Goal: Information Seeking & Learning: Learn about a topic

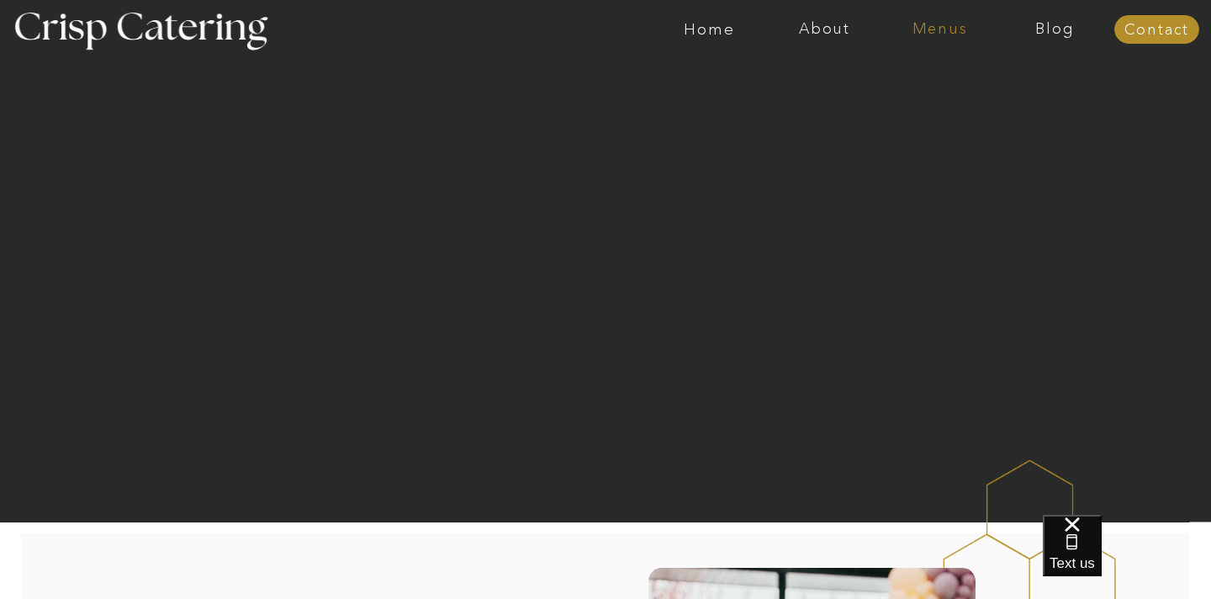
click at [948, 33] on nav "Menus" at bounding box center [939, 29] width 115 height 17
click at [914, 102] on nav "Winter (Sep-Feb)" at bounding box center [938, 99] width 138 height 16
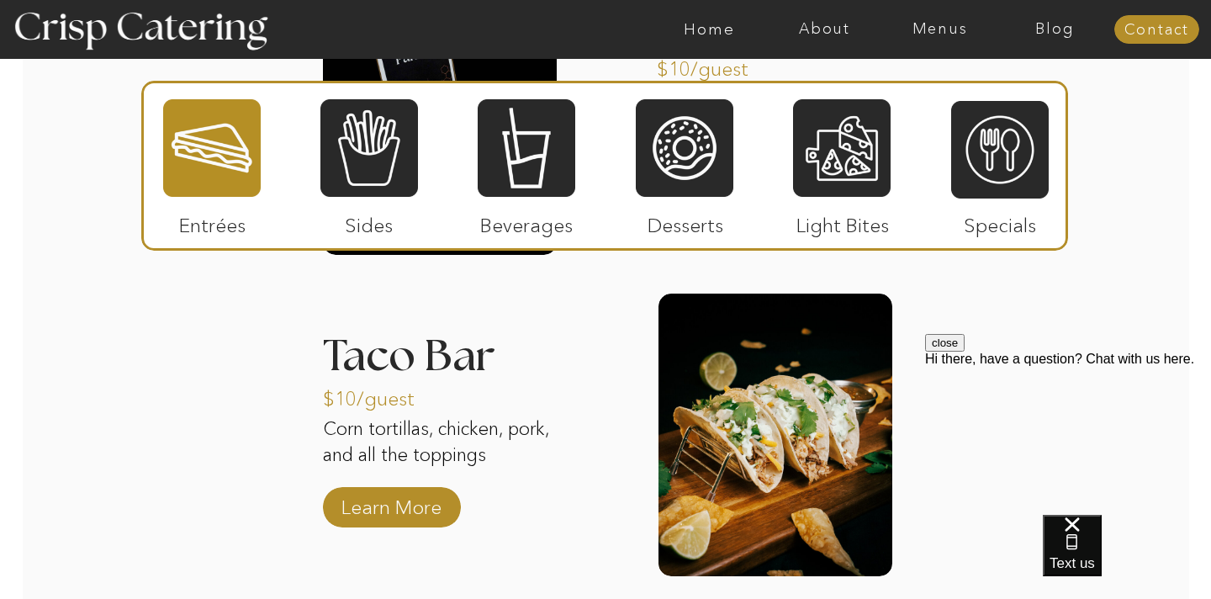
scroll to position [2401, 0]
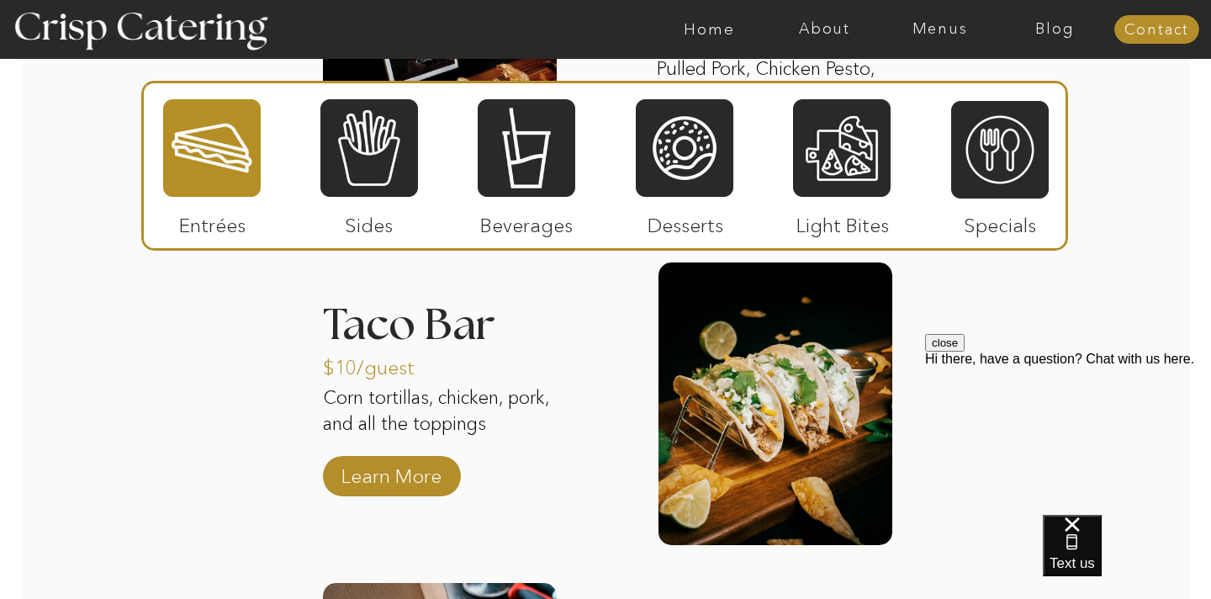
click at [964, 351] on button "close" at bounding box center [945, 343] width 40 height 18
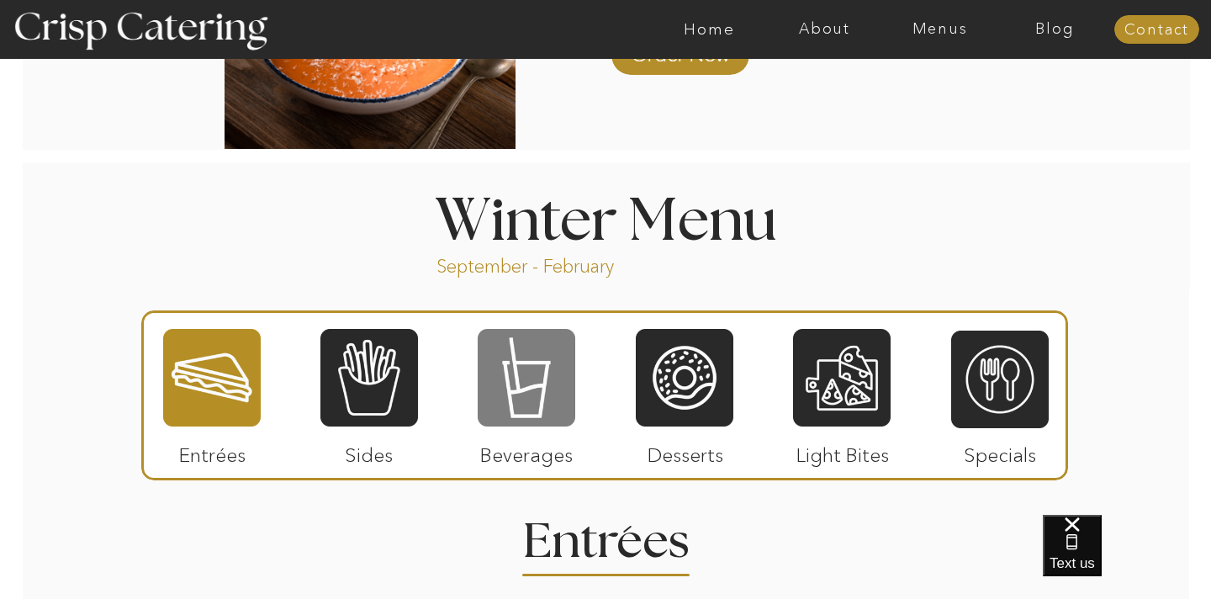
scroll to position [1722, 0]
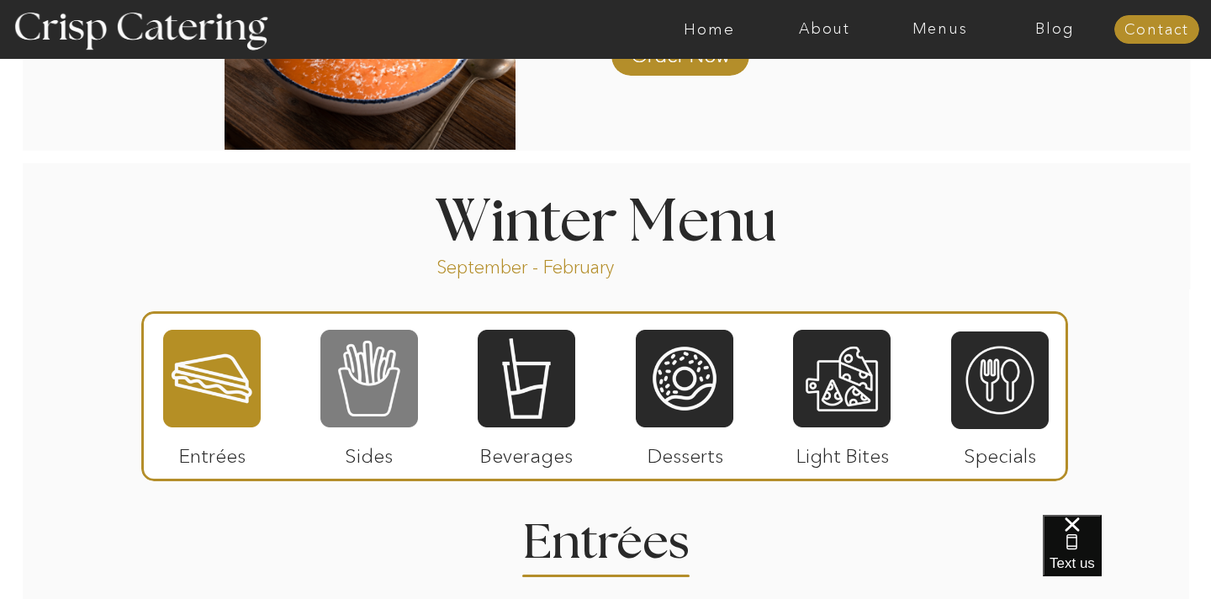
click at [382, 385] on div at bounding box center [369, 378] width 98 height 101
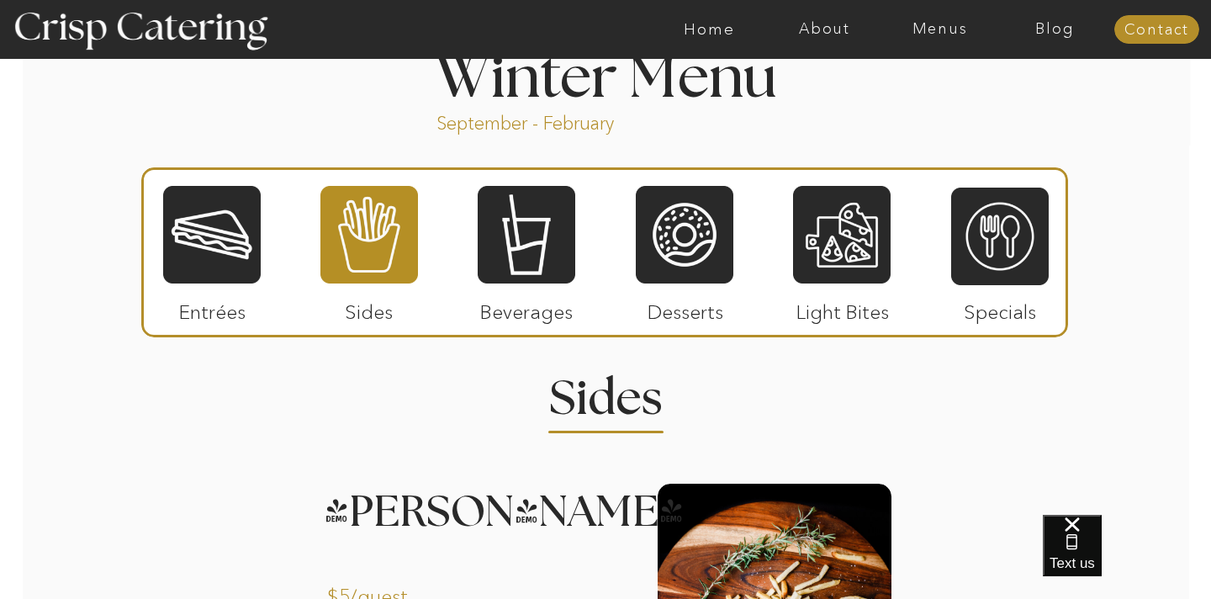
scroll to position [1863, 0]
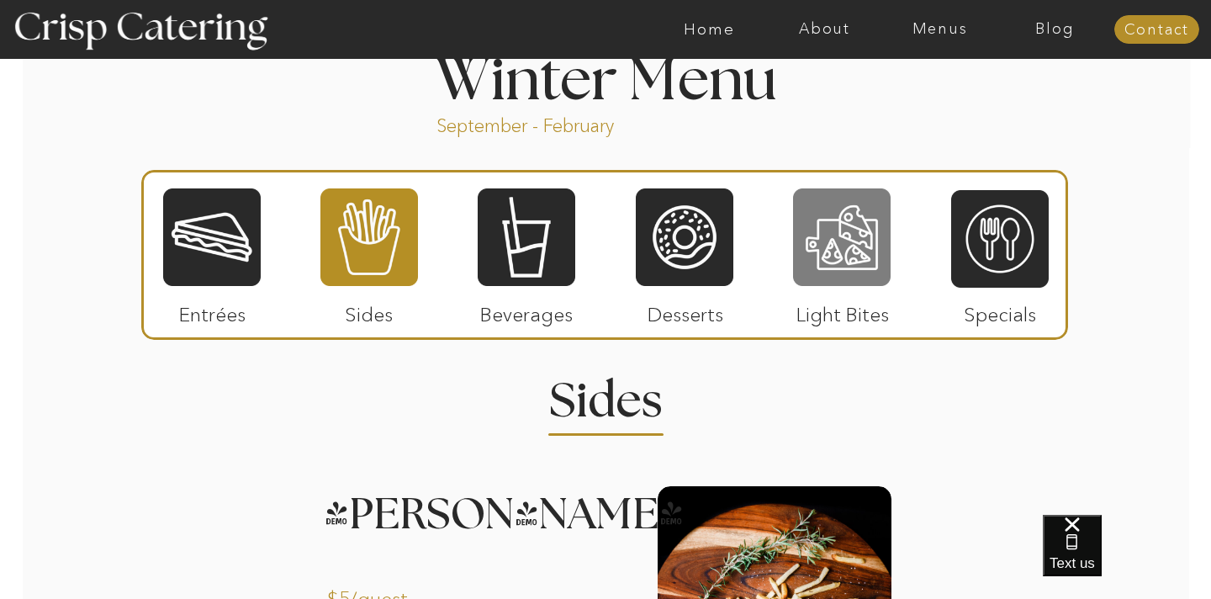
click at [809, 246] on div at bounding box center [842, 237] width 98 height 101
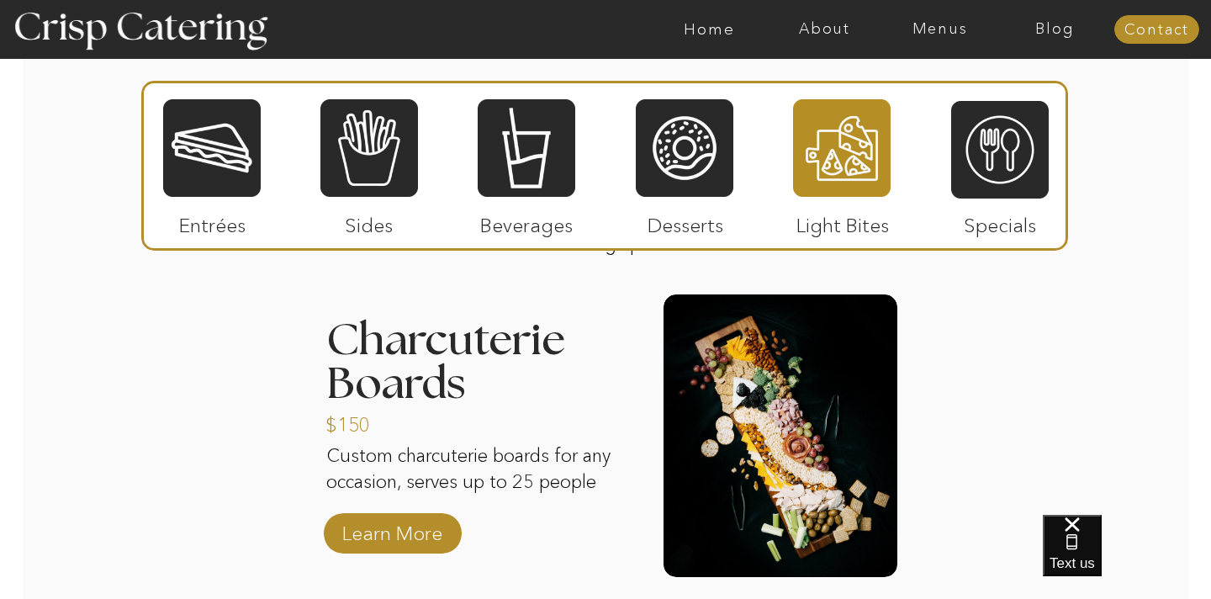
scroll to position [2090, 0]
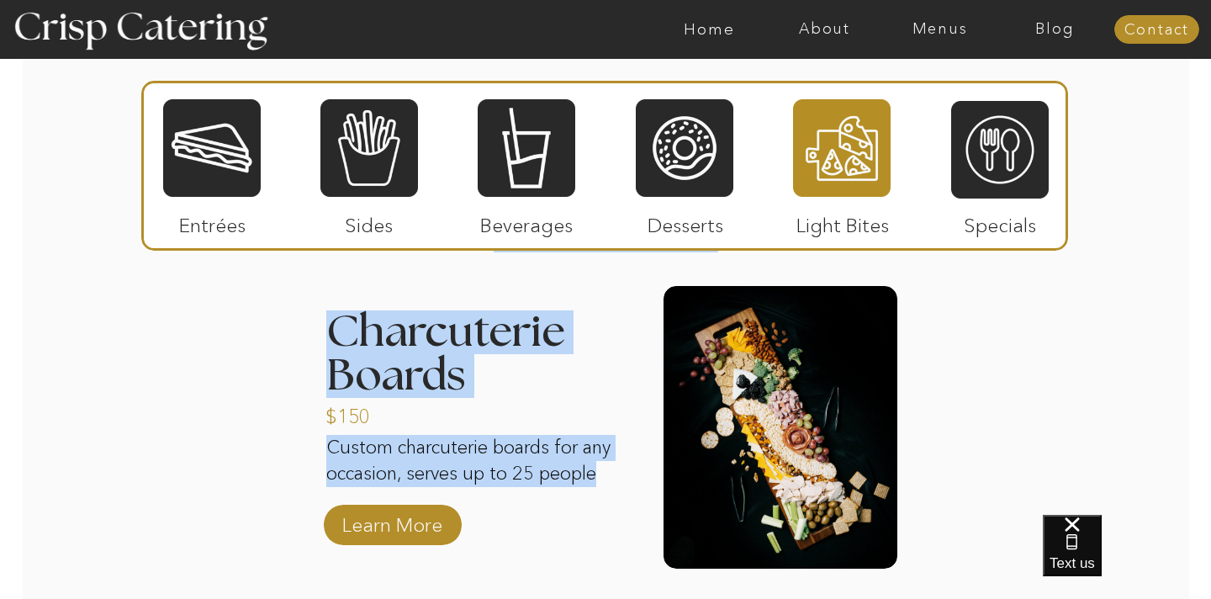
drag, startPoint x: 317, startPoint y: 449, endPoint x: 611, endPoint y: 474, distance: 295.4
click at [611, 474] on p "Custom charcuterie boards for any occasion, serves up to 25 people" at bounding box center [470, 471] width 288 height 73
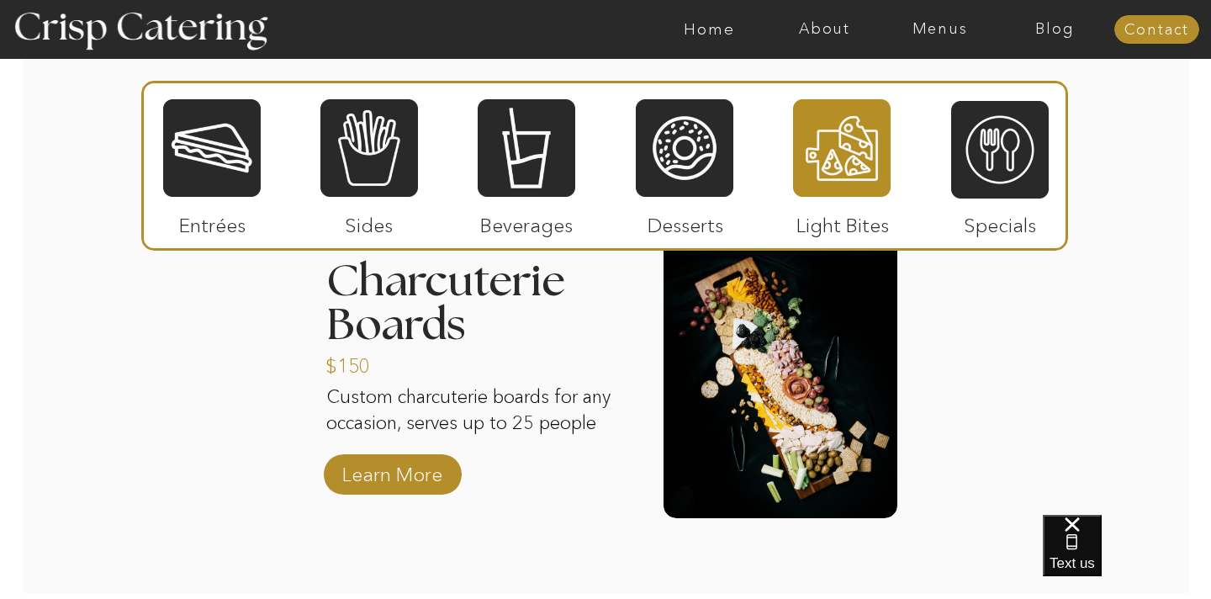
scroll to position [2117, 0]
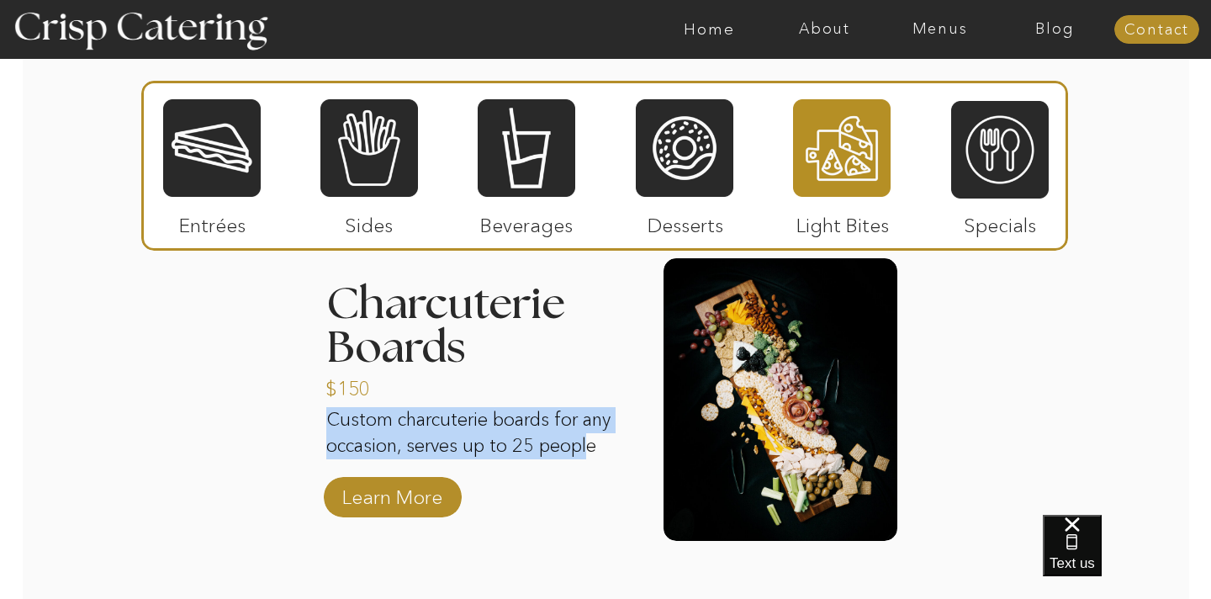
drag, startPoint x: 327, startPoint y: 411, endPoint x: 594, endPoint y: 455, distance: 270.9
click at [594, 455] on p "Custom charcuterie boards for any occasion, serves up to 25 people" at bounding box center [470, 443] width 288 height 73
click at [594, 456] on p "Custom charcuterie boards for any occasion, serves up to 25 people" at bounding box center [470, 443] width 288 height 73
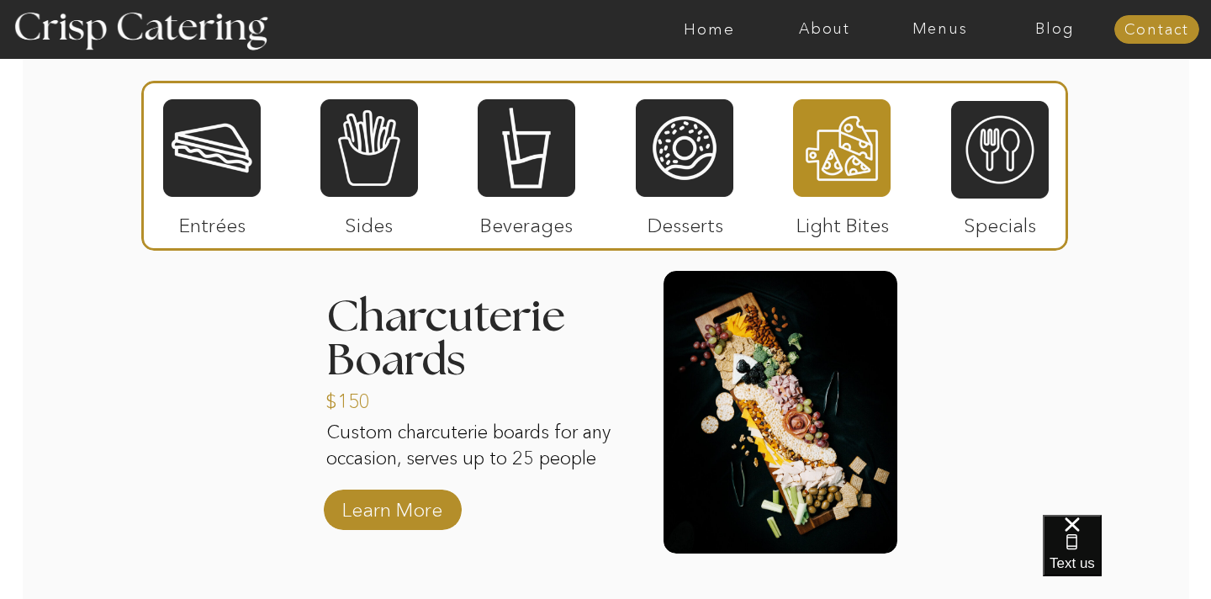
scroll to position [2105, 0]
drag, startPoint x: 521, startPoint y: 452, endPoint x: 601, endPoint y: 453, distance: 79.9
click at [601, 453] on p "Custom charcuterie boards for any occasion, serves up to 25 people" at bounding box center [470, 455] width 288 height 73
click at [407, 499] on p "Learn More" at bounding box center [392, 504] width 112 height 49
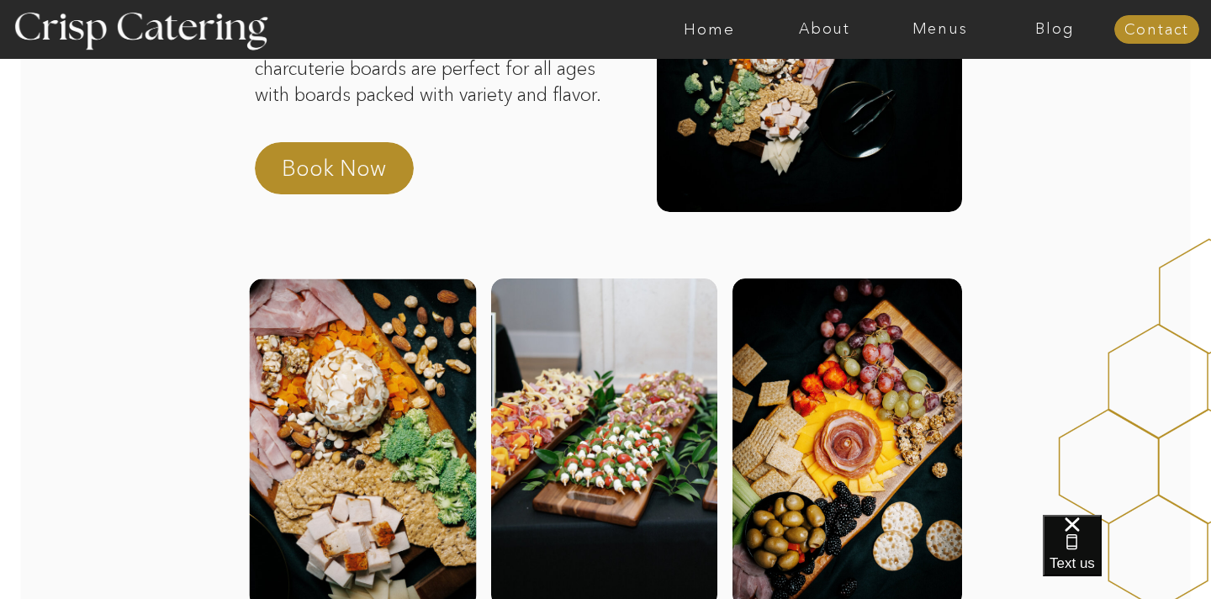
scroll to position [275, 0]
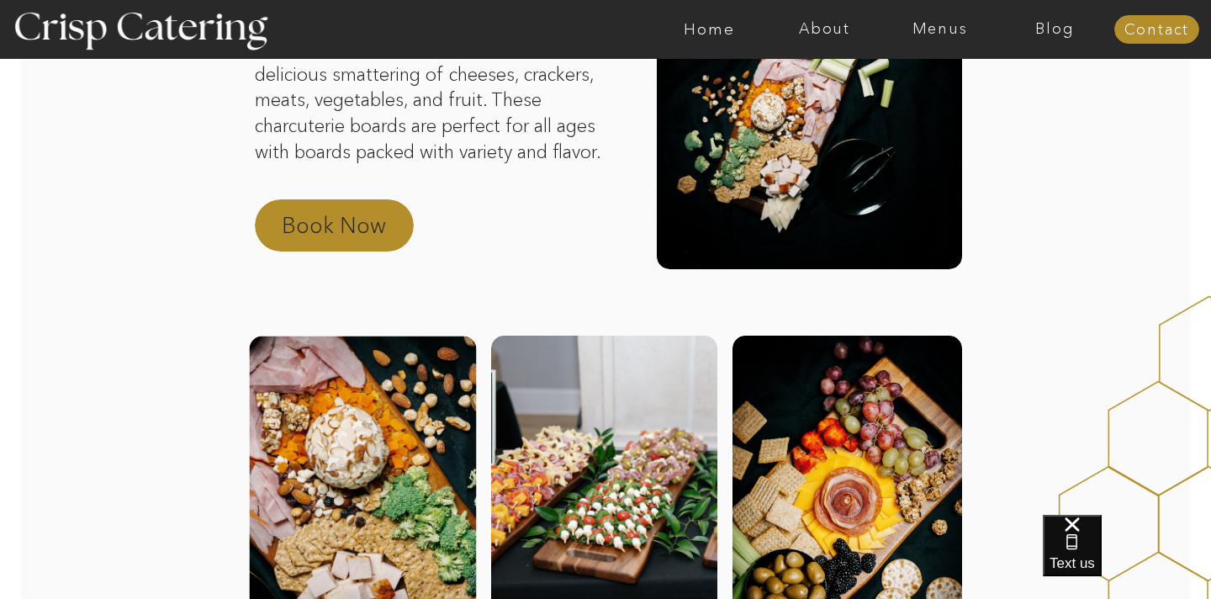
click at [380, 238] on p "Book Now" at bounding box center [356, 230] width 148 height 40
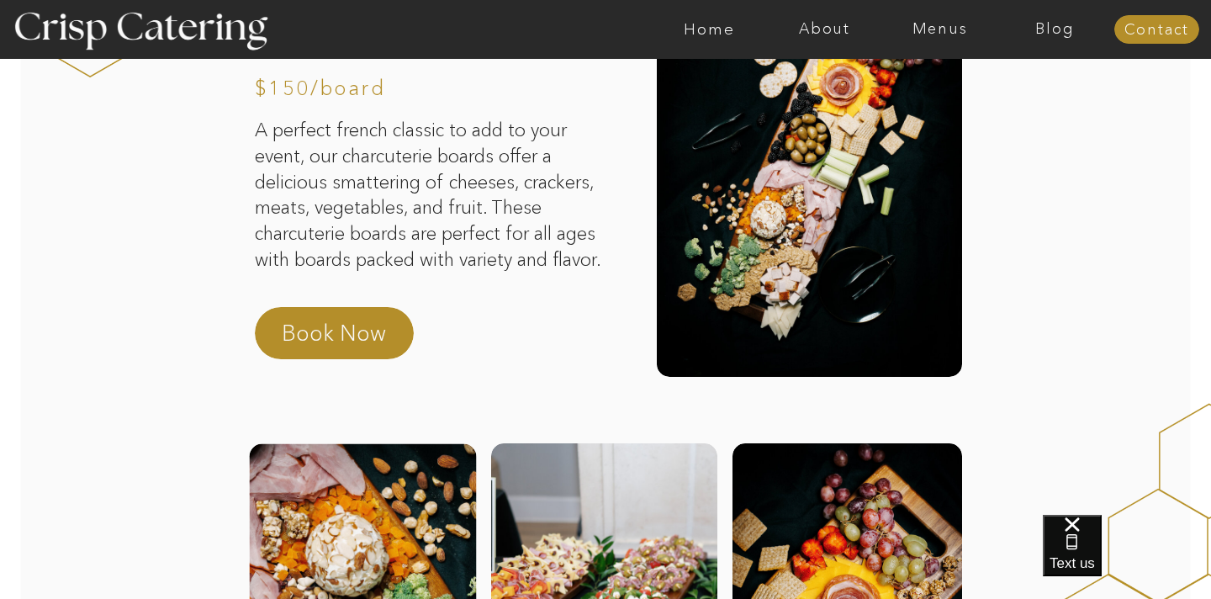
scroll to position [0, 0]
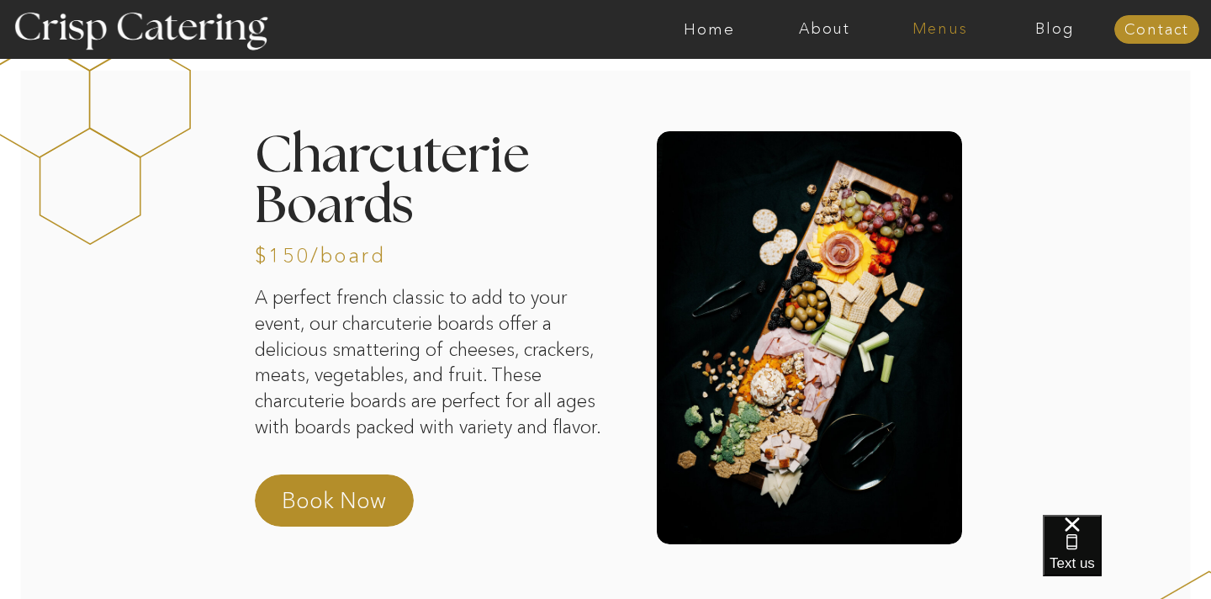
click at [927, 28] on nav "Menus" at bounding box center [939, 29] width 115 height 17
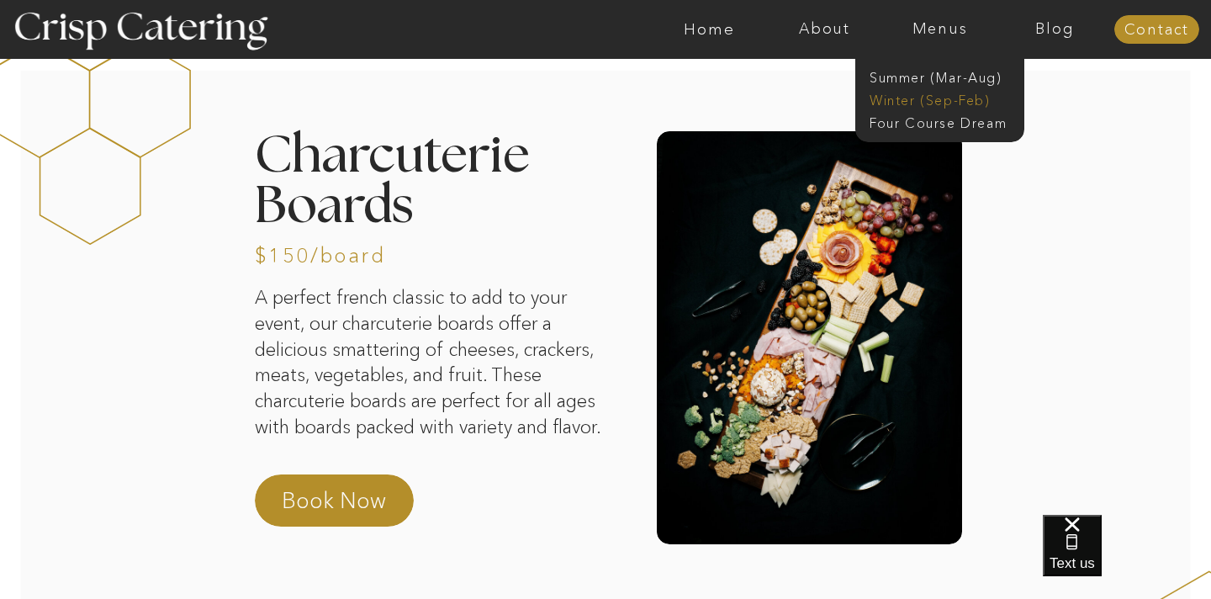
click at [915, 101] on nav "Winter (Sep-Feb)" at bounding box center [938, 99] width 138 height 16
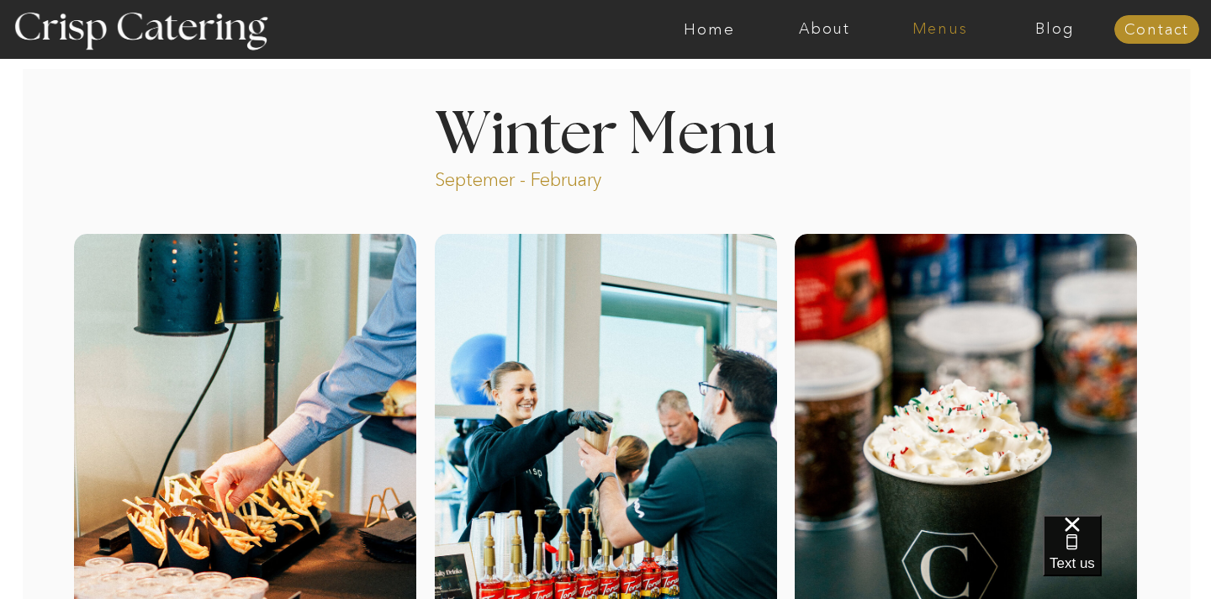
click at [902, 31] on nav "Menus" at bounding box center [939, 29] width 115 height 17
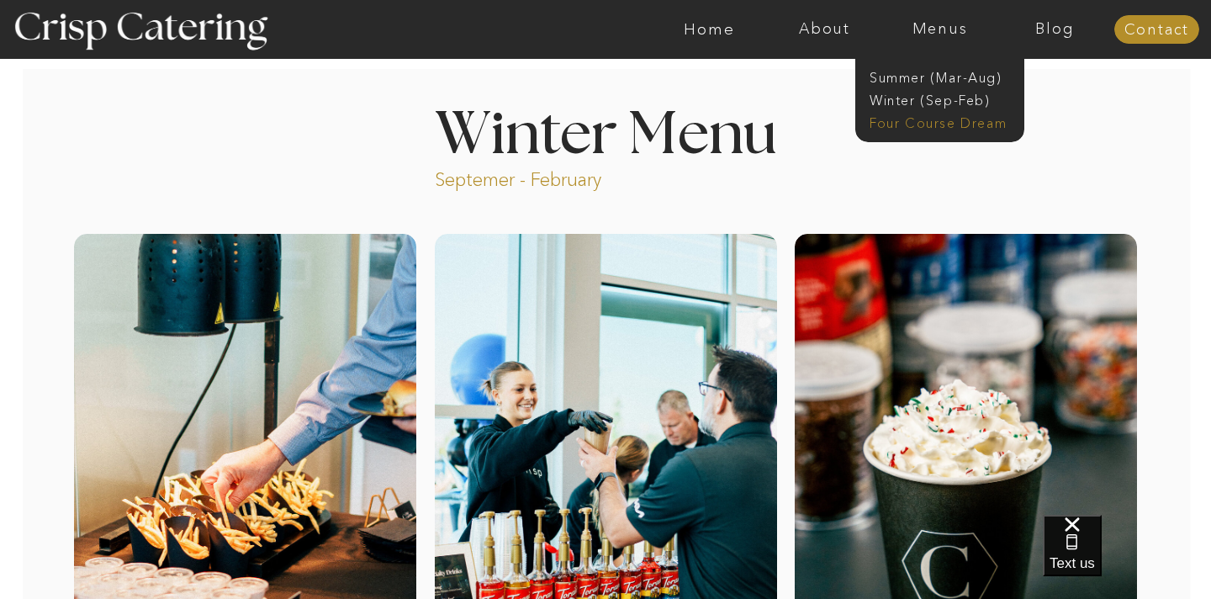
click at [907, 123] on nav "Four Course Dream" at bounding box center [944, 122] width 151 height 16
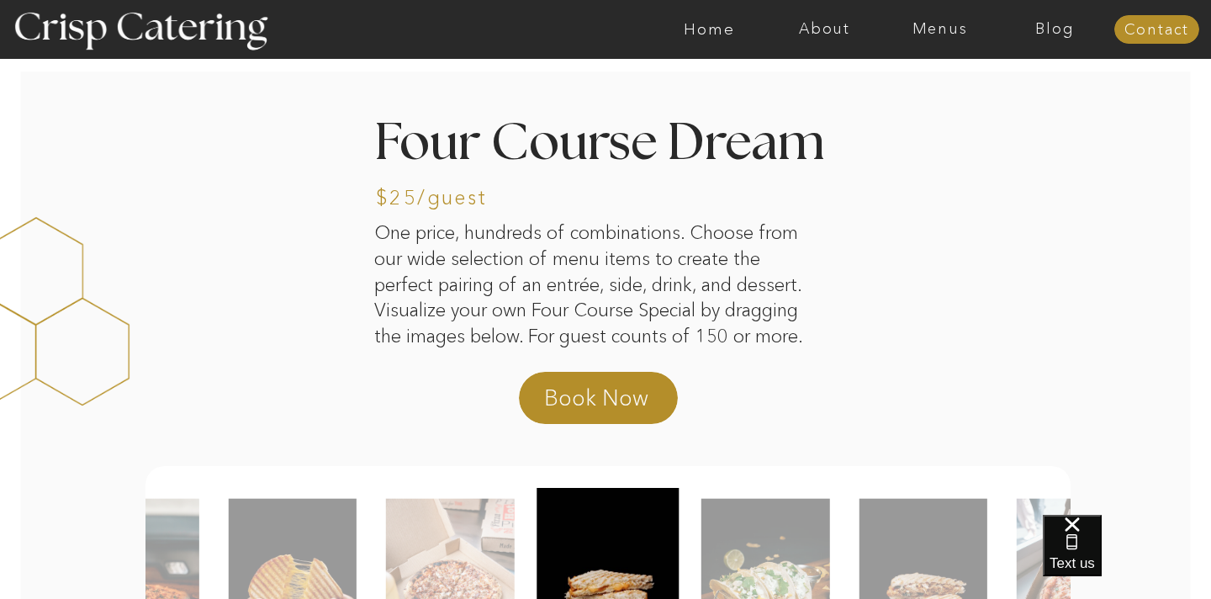
click at [952, 16] on div at bounding box center [671, 29] width 2666 height 59
click at [952, 21] on nav "Menus" at bounding box center [939, 29] width 115 height 17
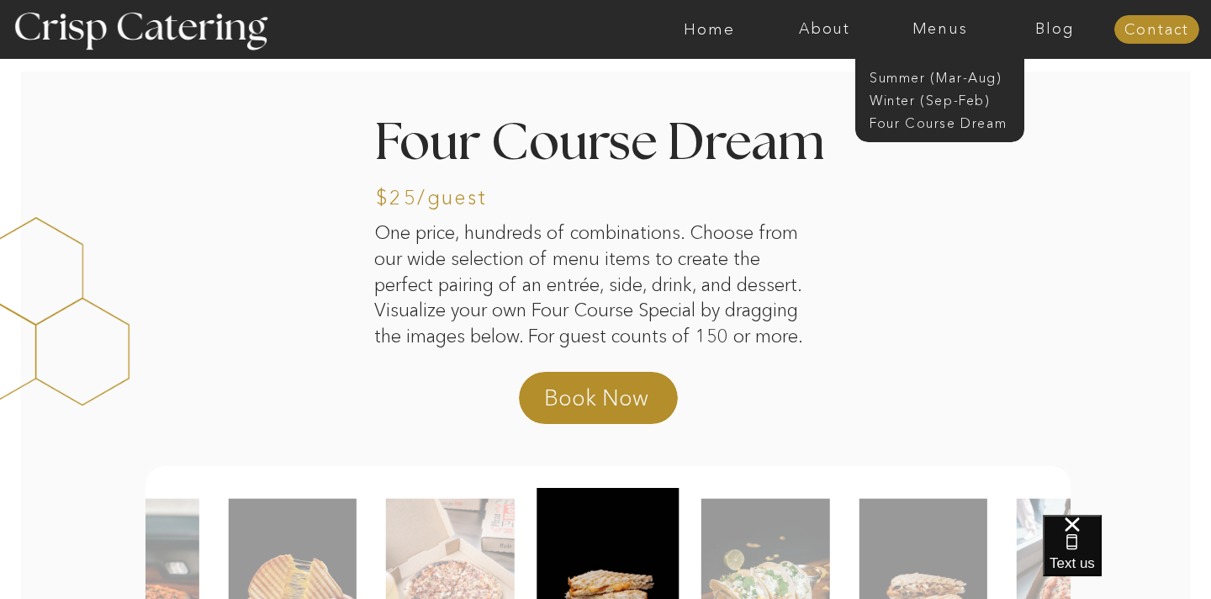
click at [842, 40] on div at bounding box center [671, 29] width 2666 height 59
click at [838, 36] on nav "About" at bounding box center [824, 29] width 115 height 17
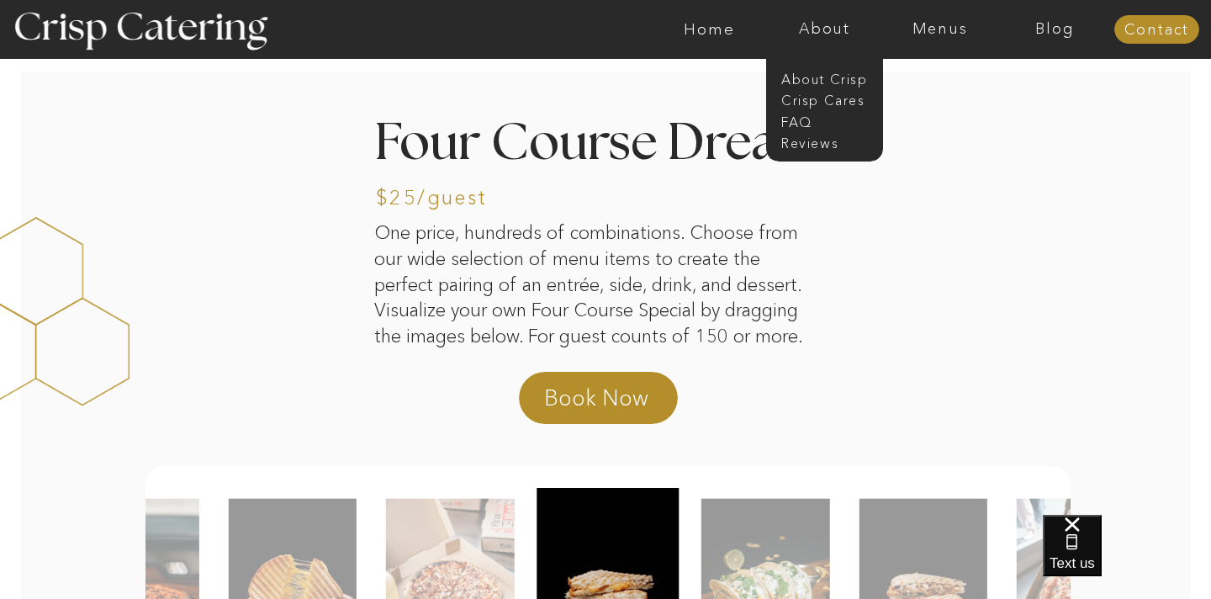
click at [933, 40] on div at bounding box center [689, 29] width 2666 height 59
click at [933, 36] on nav "Menus" at bounding box center [939, 29] width 115 height 17
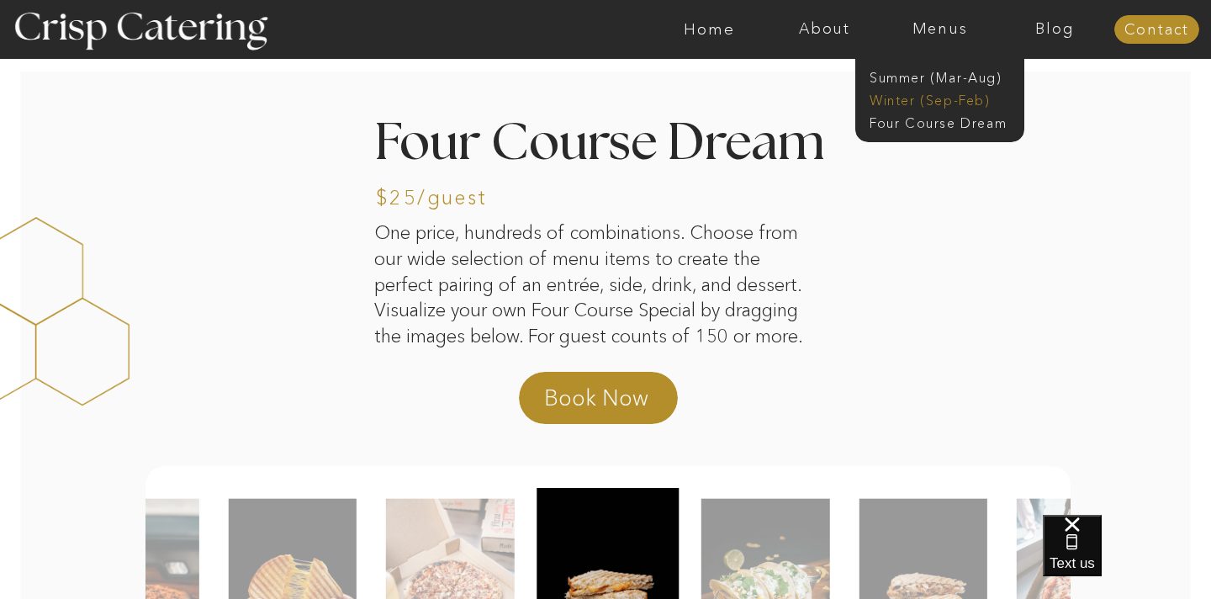
click at [928, 100] on nav "Winter (Sep-Feb)" at bounding box center [938, 99] width 138 height 16
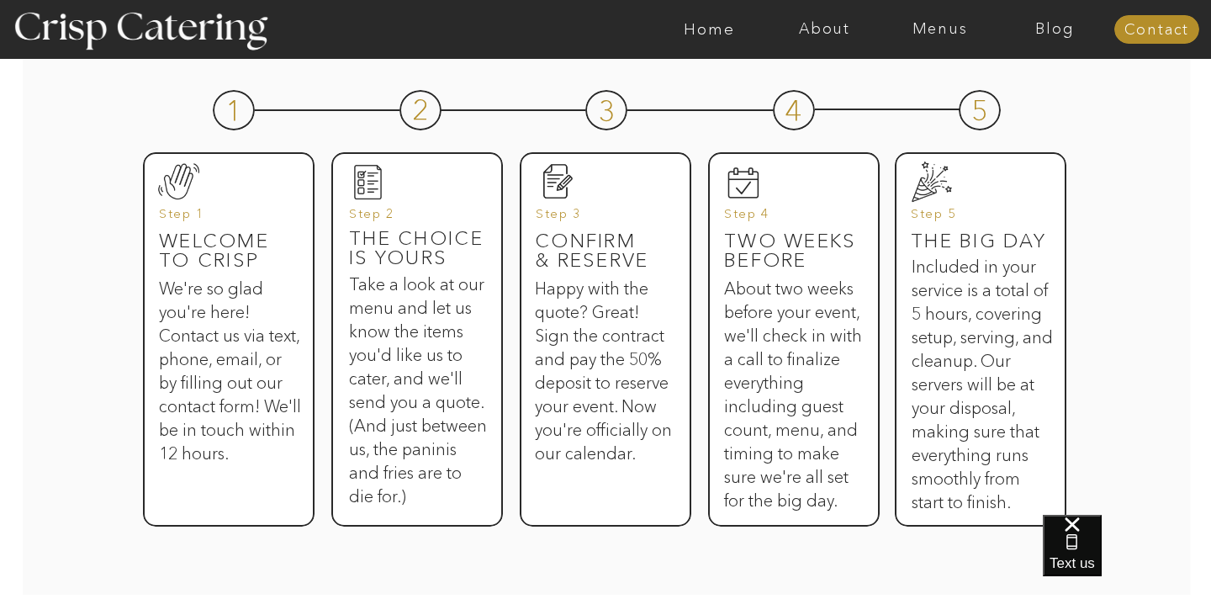
scroll to position [843, 0]
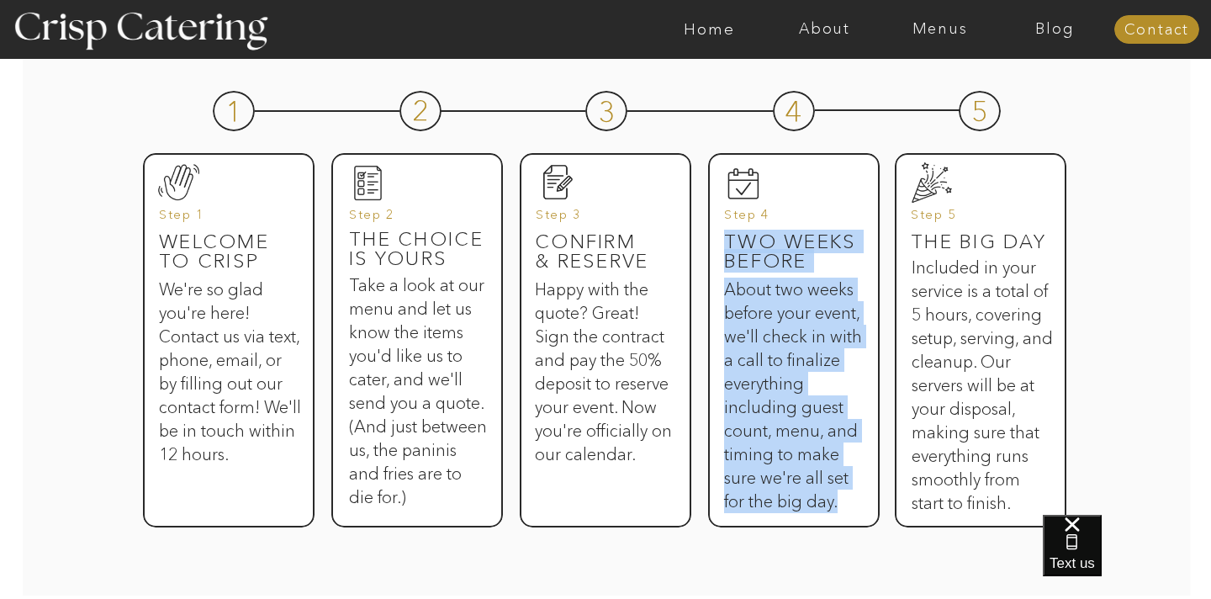
drag, startPoint x: 720, startPoint y: 210, endPoint x: 853, endPoint y: 493, distance: 312.2
click at [853, 493] on div "Step by Step 1 2 3 4 5 Welcome to Crisp We're so glad you're here! Contact us v…" at bounding box center [605, 271] width 1009 height 647
click at [853, 493] on h3 "About two weeks before your event, we'll check in with a call to finalize every…" at bounding box center [793, 389] width 138 height 225
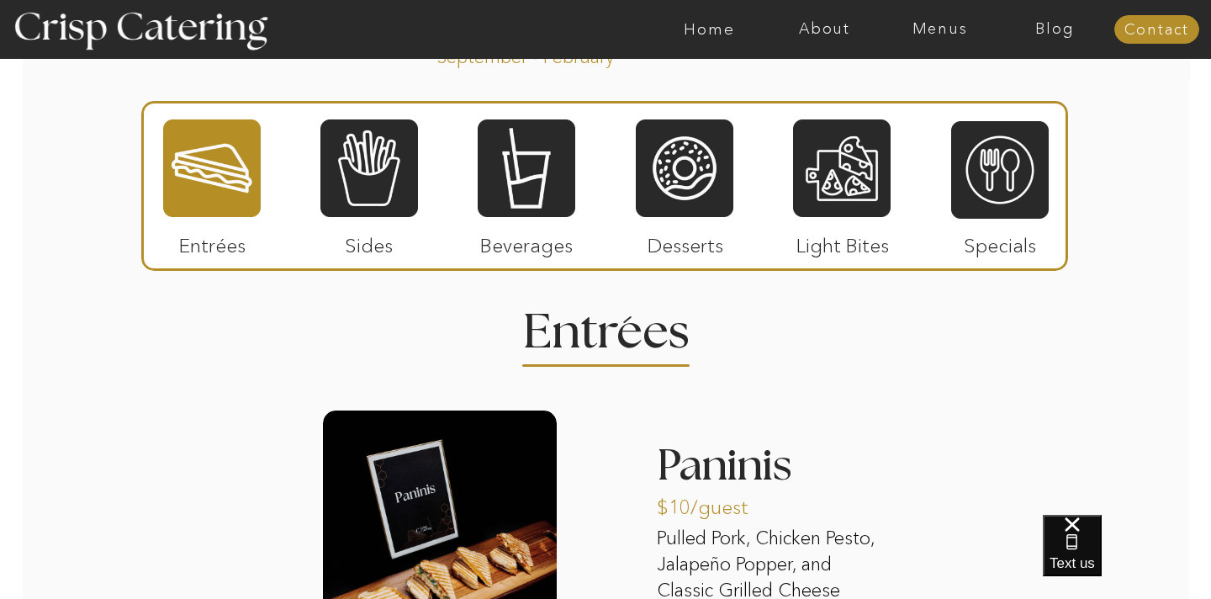
scroll to position [1939, 0]
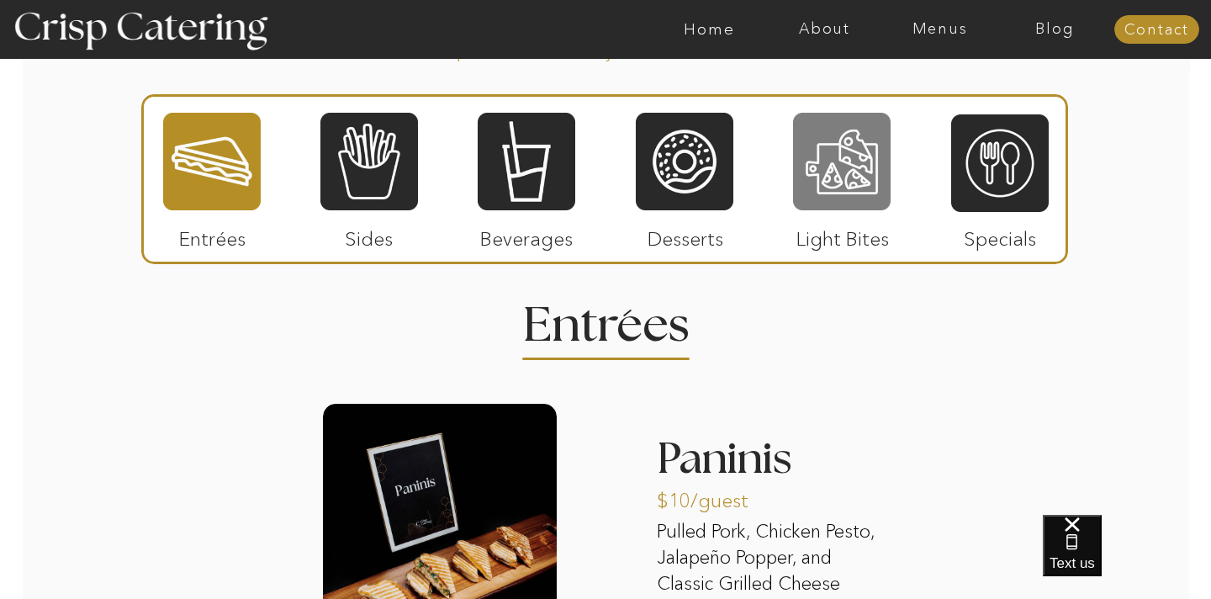
click at [864, 175] on div at bounding box center [842, 161] width 98 height 101
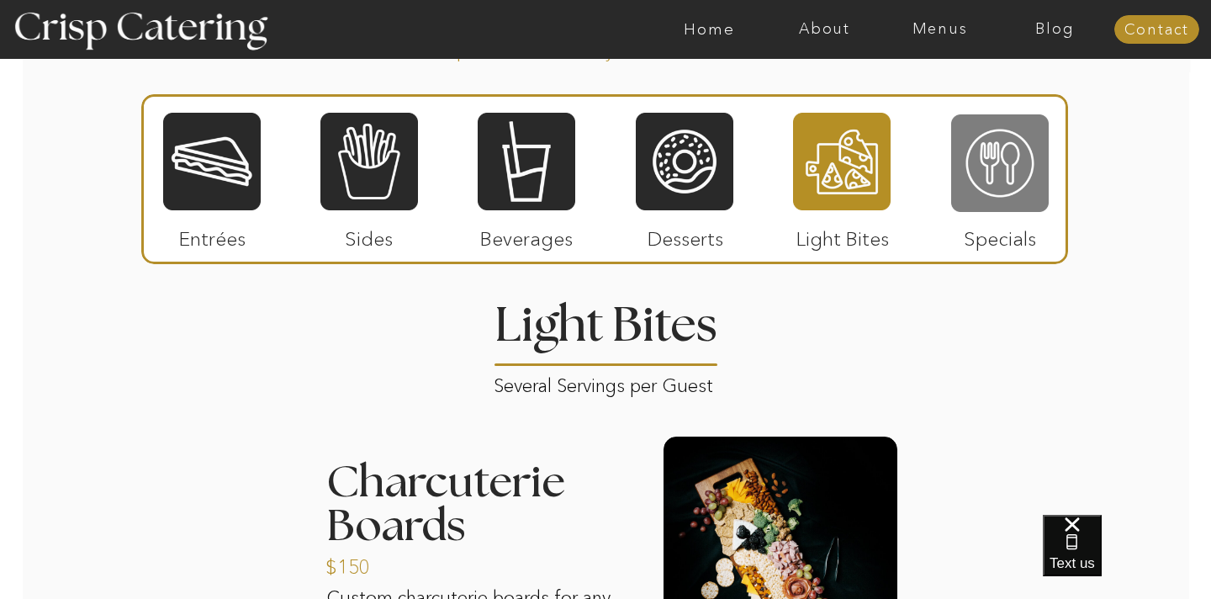
click at [1000, 177] on div at bounding box center [1000, 163] width 98 height 101
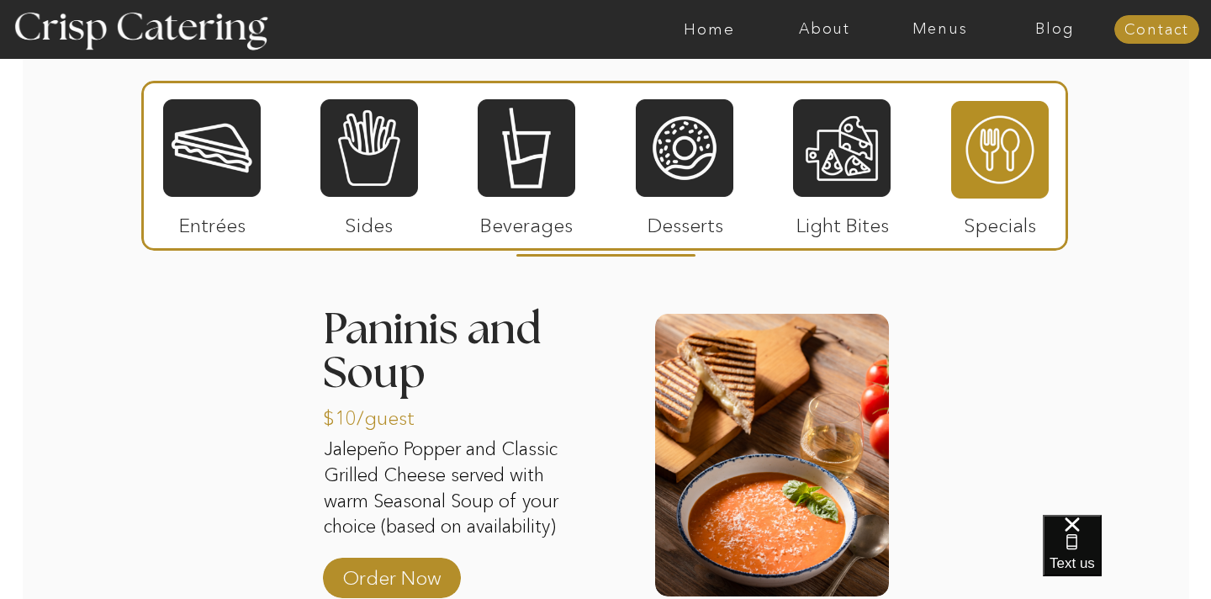
scroll to position [2047, 0]
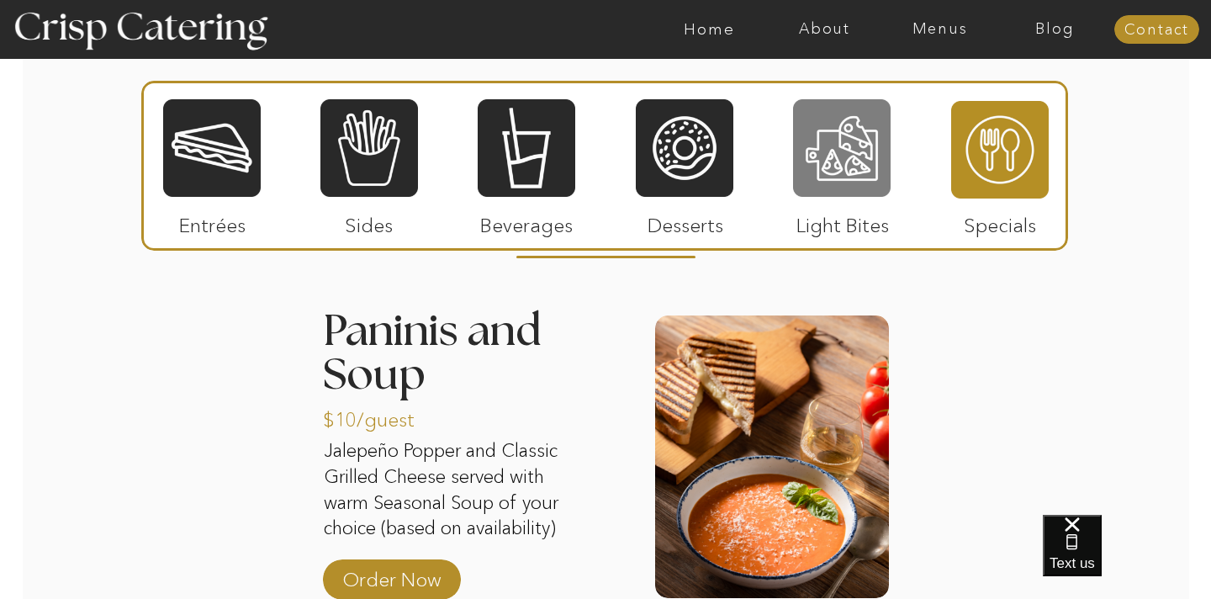
click at [886, 165] on div at bounding box center [842, 148] width 98 height 101
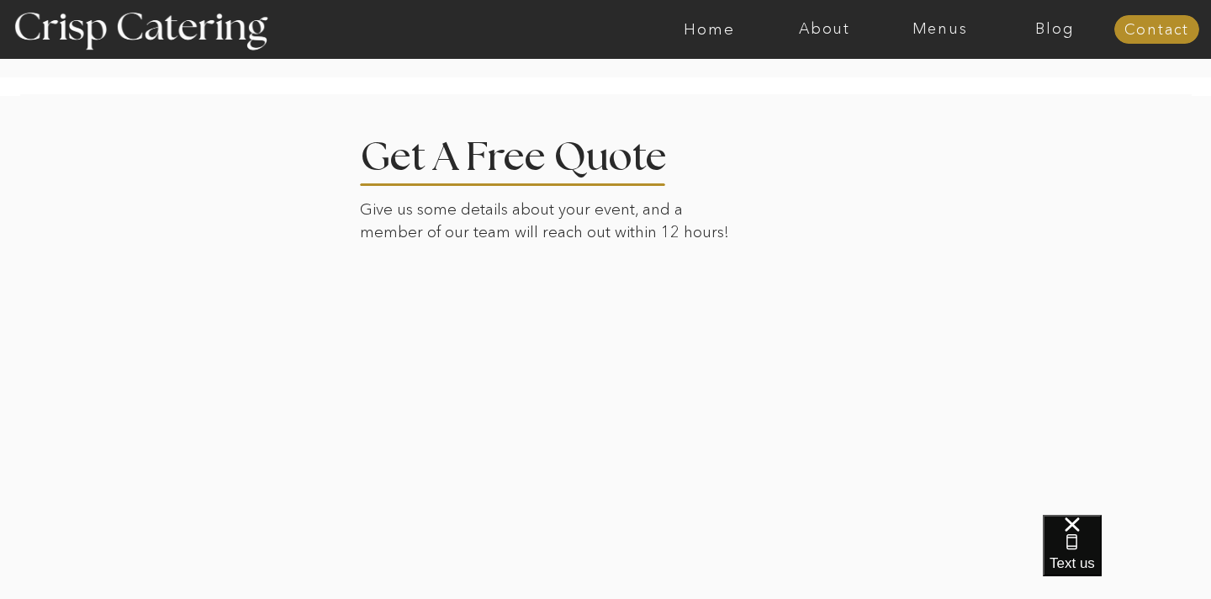
scroll to position [3113, 0]
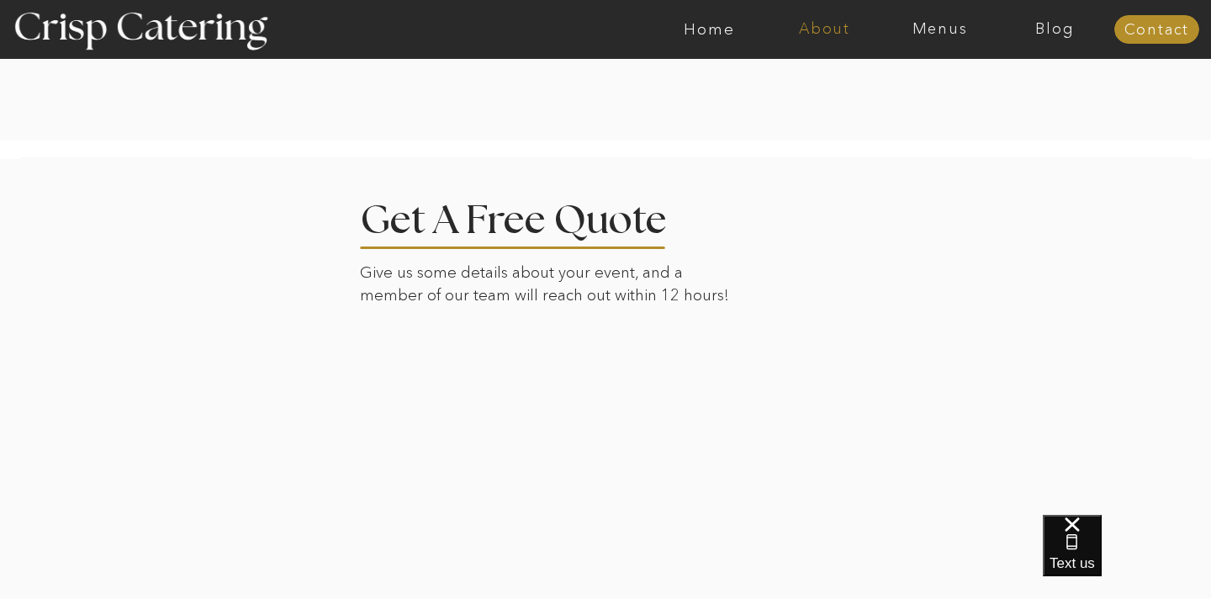
click at [837, 22] on nav "About" at bounding box center [824, 29] width 115 height 17
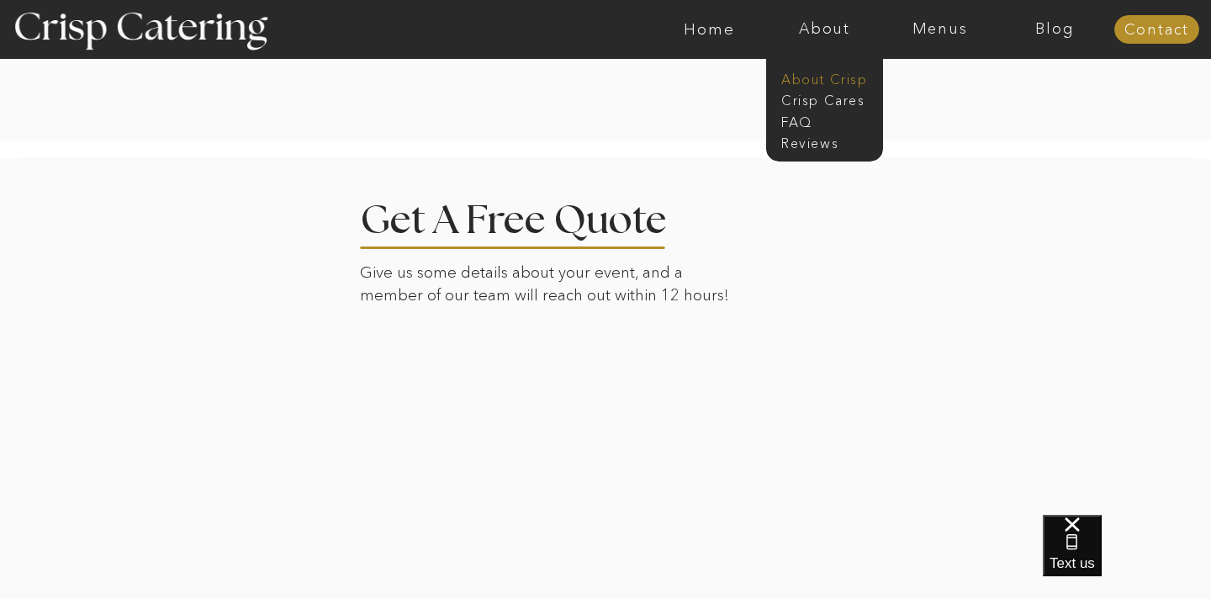
click at [816, 79] on nav "About Crisp" at bounding box center [829, 78] width 97 height 16
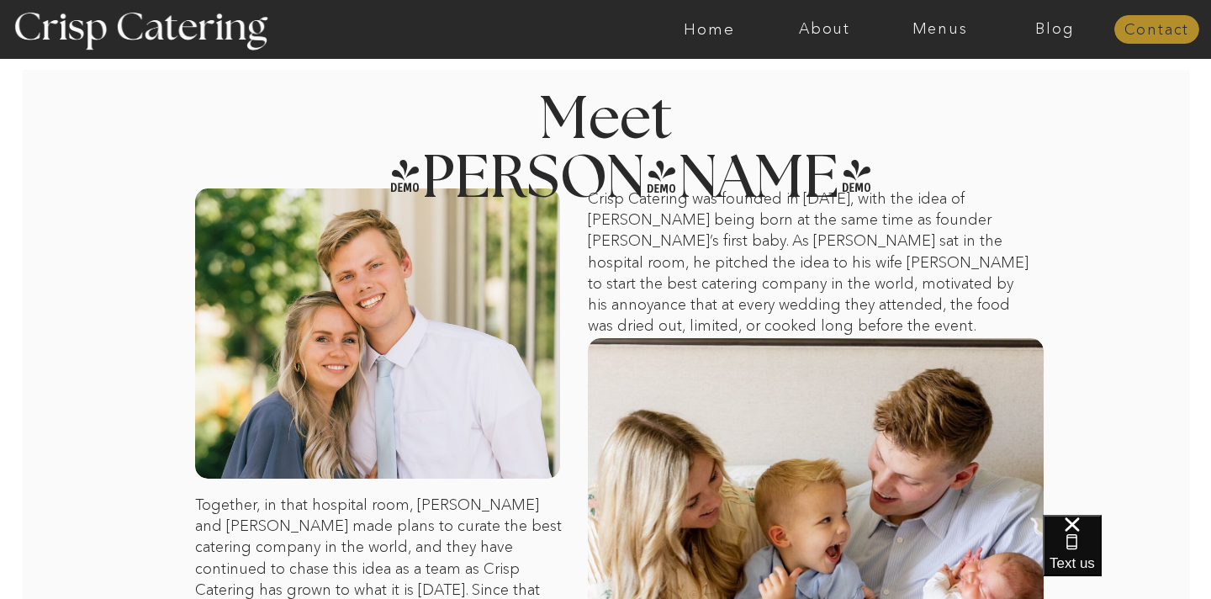
click at [1149, 34] on nav "Contact" at bounding box center [1156, 30] width 85 height 17
click at [171, 39] on div at bounding box center [140, 29] width 309 height 158
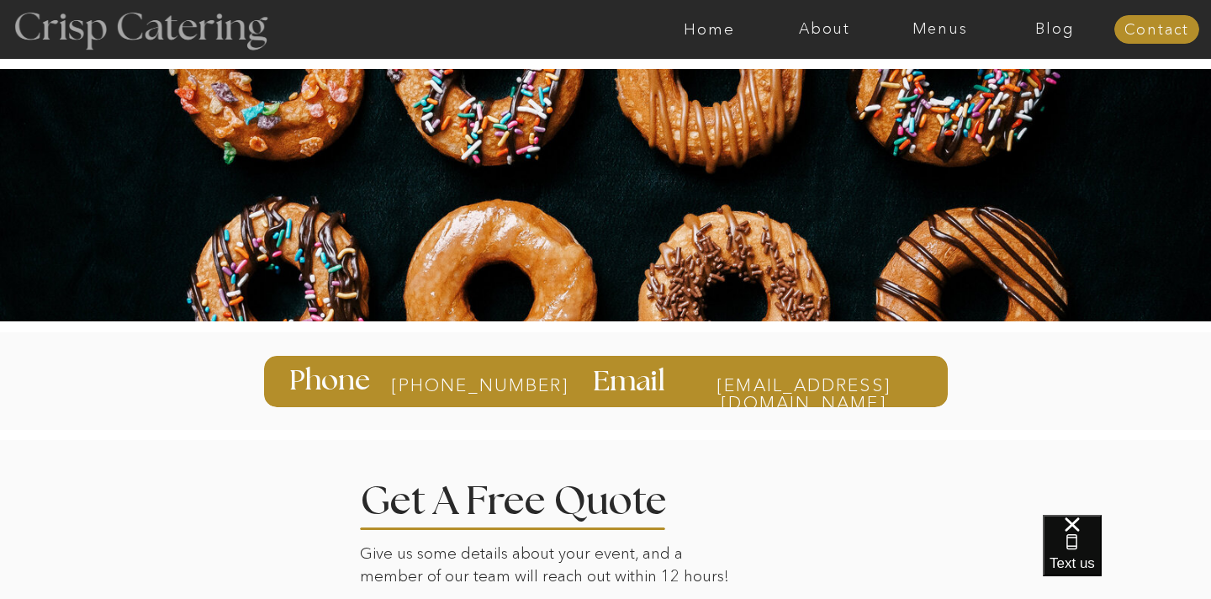
click at [153, 33] on div at bounding box center [140, 29] width 309 height 158
